Goal: Check status

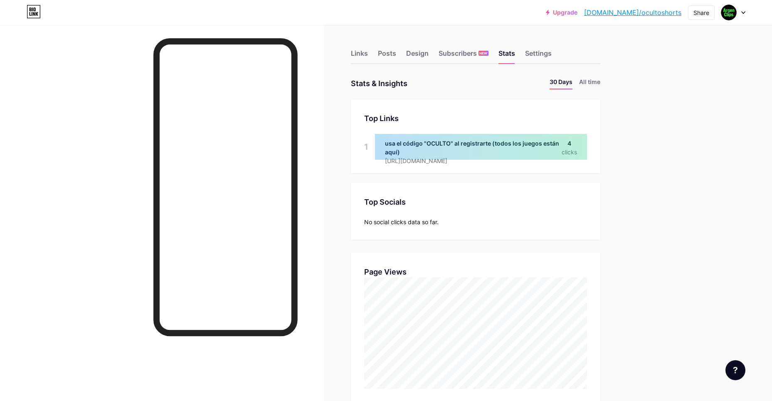
scroll to position [401, 772]
